Goal: Obtain resource: Obtain resource

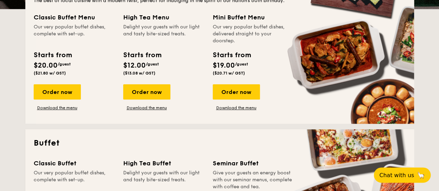
scroll to position [278, 0]
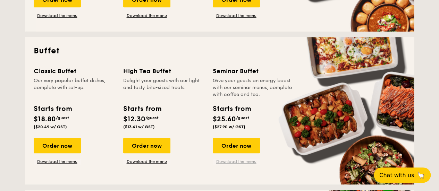
click at [249, 166] on div "Classic Buffet Our very popular buffet dishes, complete with set-up. Starts fro…" at bounding box center [220, 121] width 372 height 110
click at [251, 161] on link "Download the menu" at bounding box center [236, 162] width 47 height 6
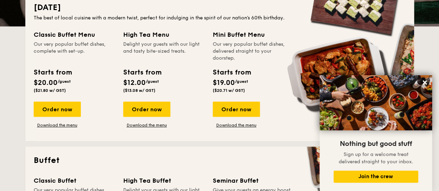
scroll to position [69, 0]
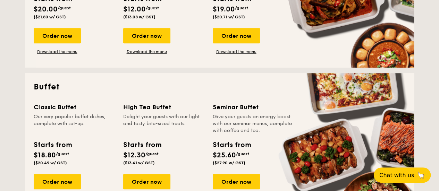
scroll to position [312, 0]
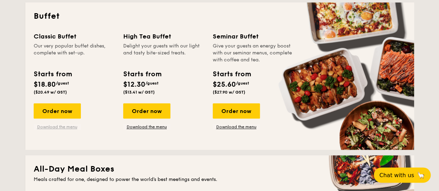
click at [60, 128] on link "Download the menu" at bounding box center [57, 127] width 47 height 6
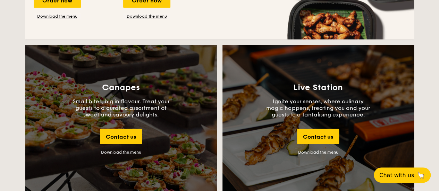
scroll to position [798, 0]
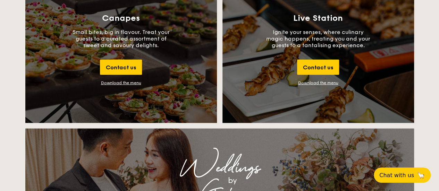
click at [130, 86] on div "Canapes Small bites, big in flavour. Treat your guests to a curated assortment …" at bounding box center [121, 50] width 192 height 148
drag, startPoint x: 135, startPoint y: 77, endPoint x: 131, endPoint y: 84, distance: 8.1
click at [131, 84] on div "Canapes Small bites, big in flavour. Treat your guests to a curated assortment …" at bounding box center [121, 50] width 192 height 148
click at [131, 83] on div "Download the menu" at bounding box center [121, 83] width 40 height 5
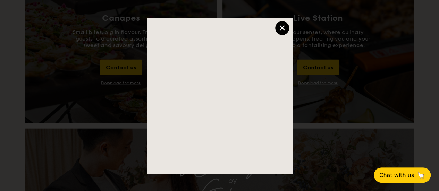
click at [276, 25] on div "×" at bounding box center [282, 28] width 14 height 14
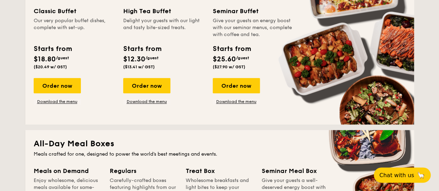
scroll to position [278, 0]
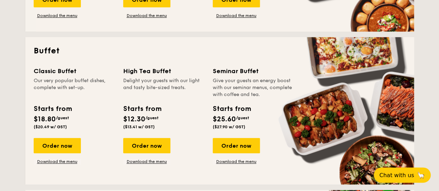
click at [157, 165] on div "Classic Buffet Our very popular buffet dishes, complete with set-up. Starts fro…" at bounding box center [220, 121] width 372 height 110
click at [155, 156] on div "Order now Download the menu" at bounding box center [146, 151] width 47 height 26
click at [148, 166] on div "Classic Buffet Our very popular buffet dishes, complete with set-up. Starts fro…" at bounding box center [220, 121] width 372 height 110
click at [147, 164] on link "Download the menu" at bounding box center [146, 162] width 47 height 6
